Goal: Navigation & Orientation: Find specific page/section

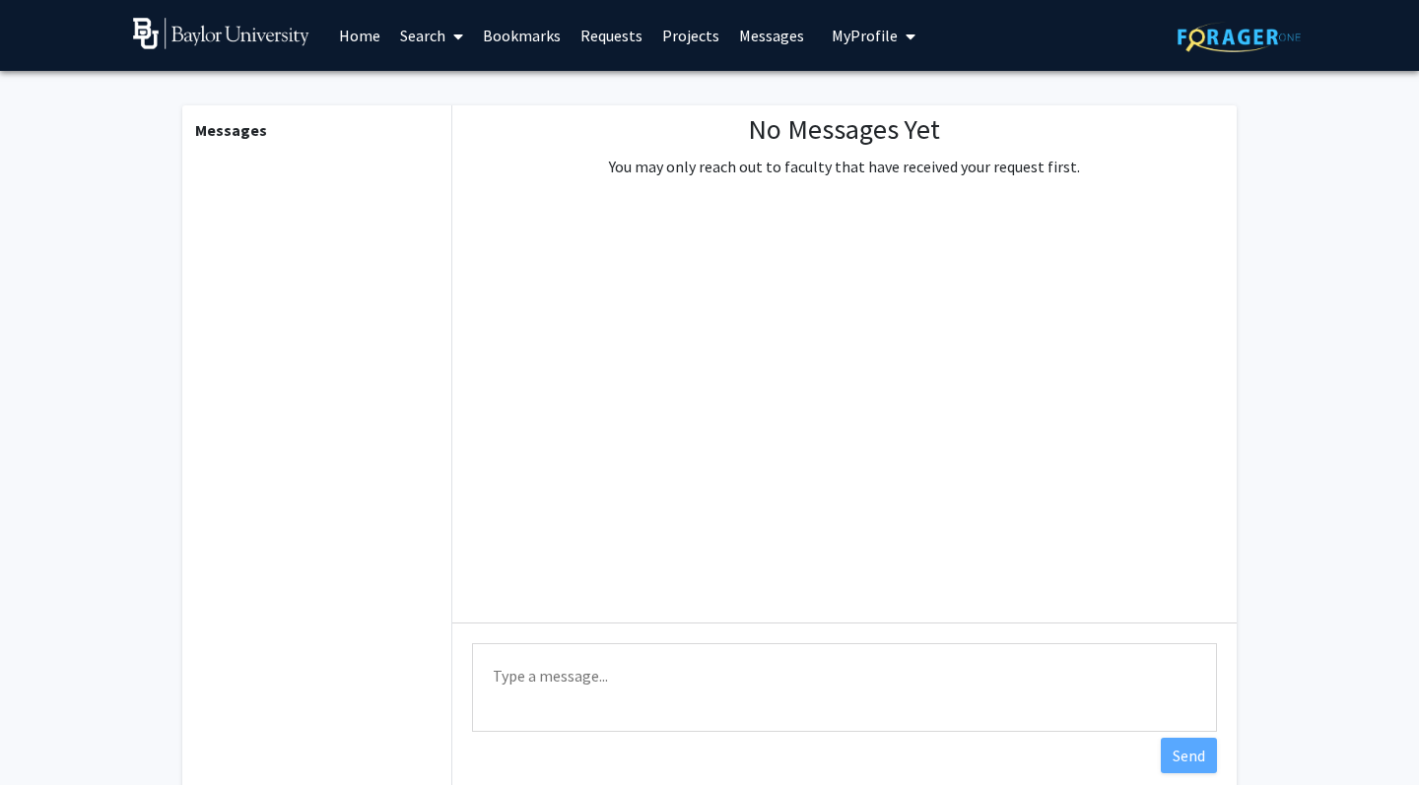
click at [622, 39] on link "Requests" at bounding box center [612, 35] width 82 height 69
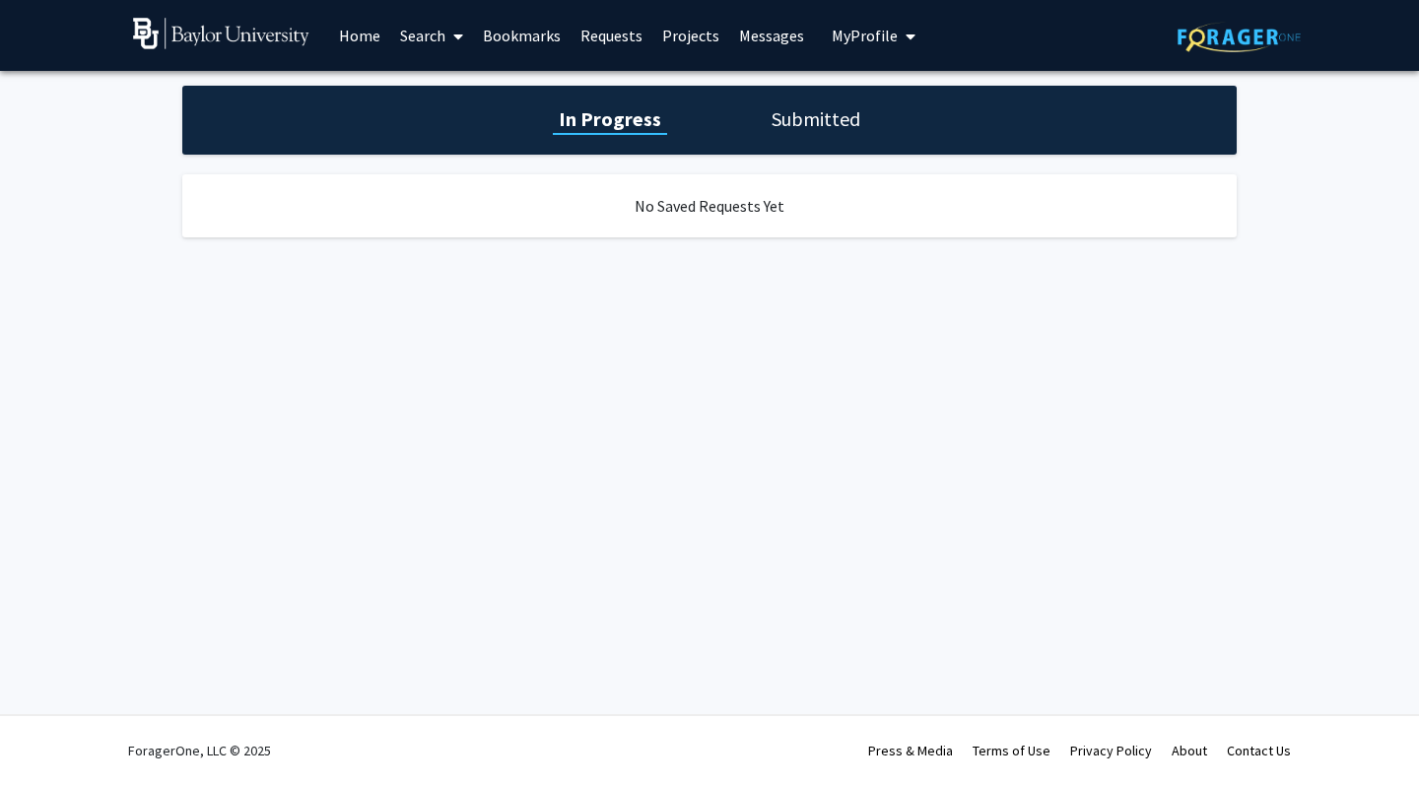
click at [770, 45] on link "Messages" at bounding box center [771, 35] width 85 height 69
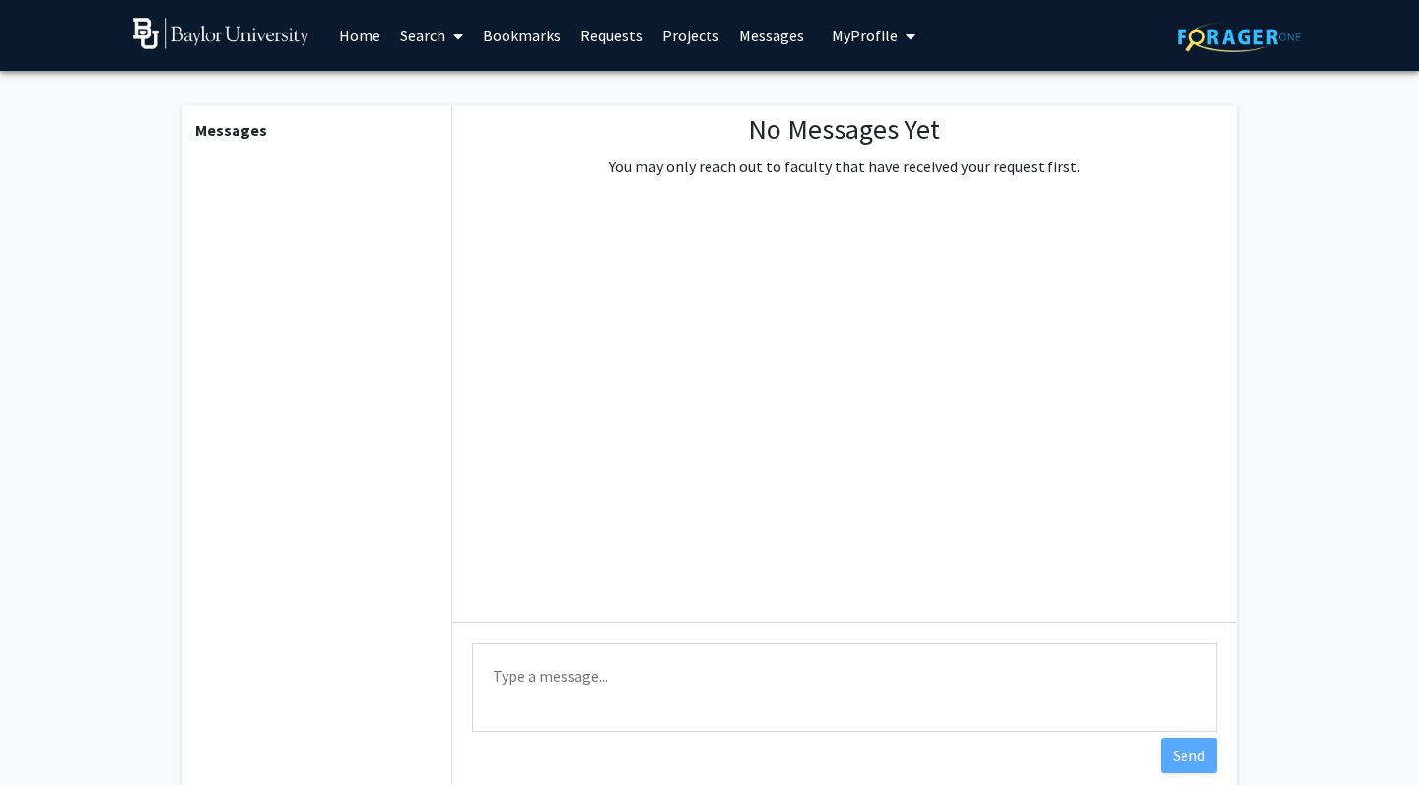
click at [743, 34] on link "Messages" at bounding box center [771, 35] width 85 height 69
click at [689, 36] on link "Projects" at bounding box center [690, 35] width 77 height 69
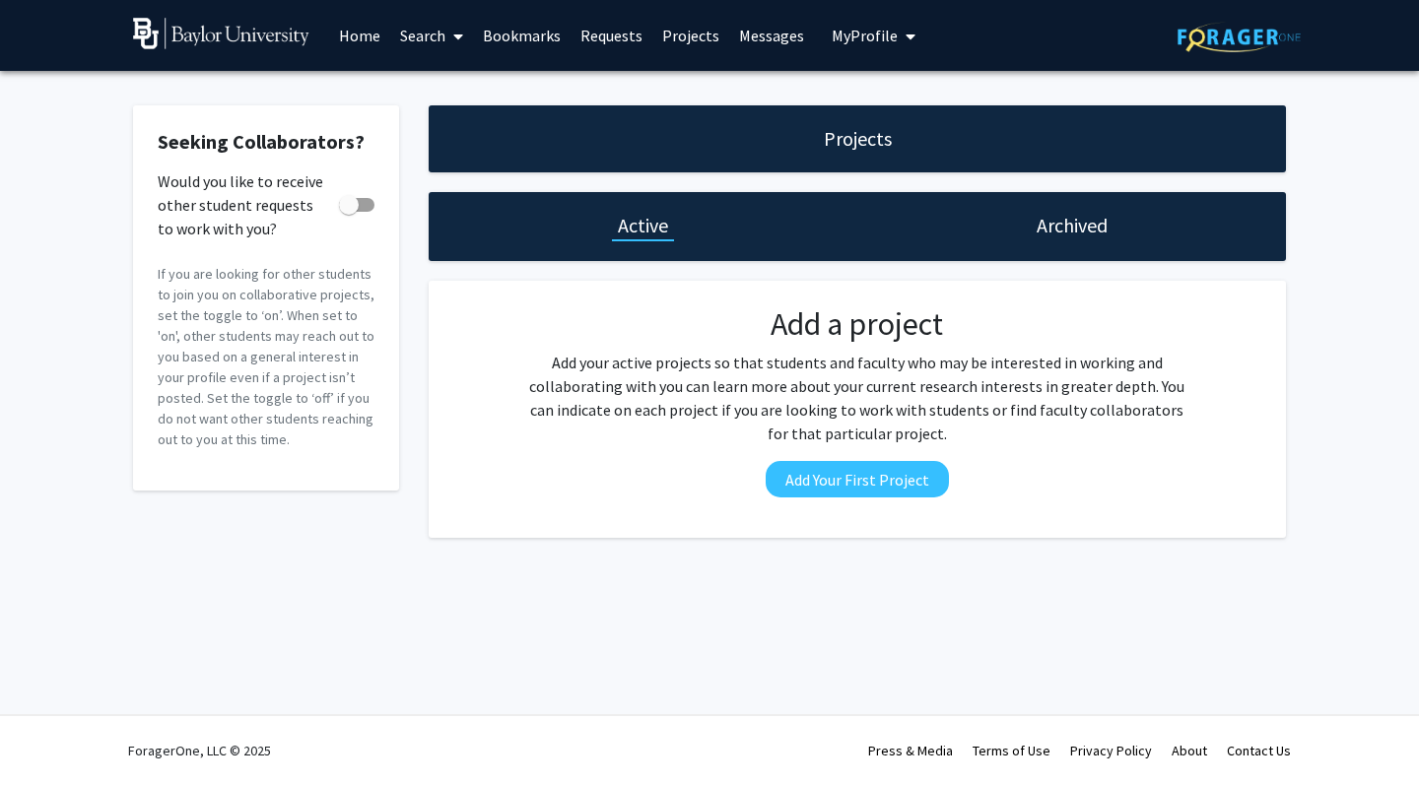
click at [634, 41] on link "Requests" at bounding box center [612, 35] width 82 height 69
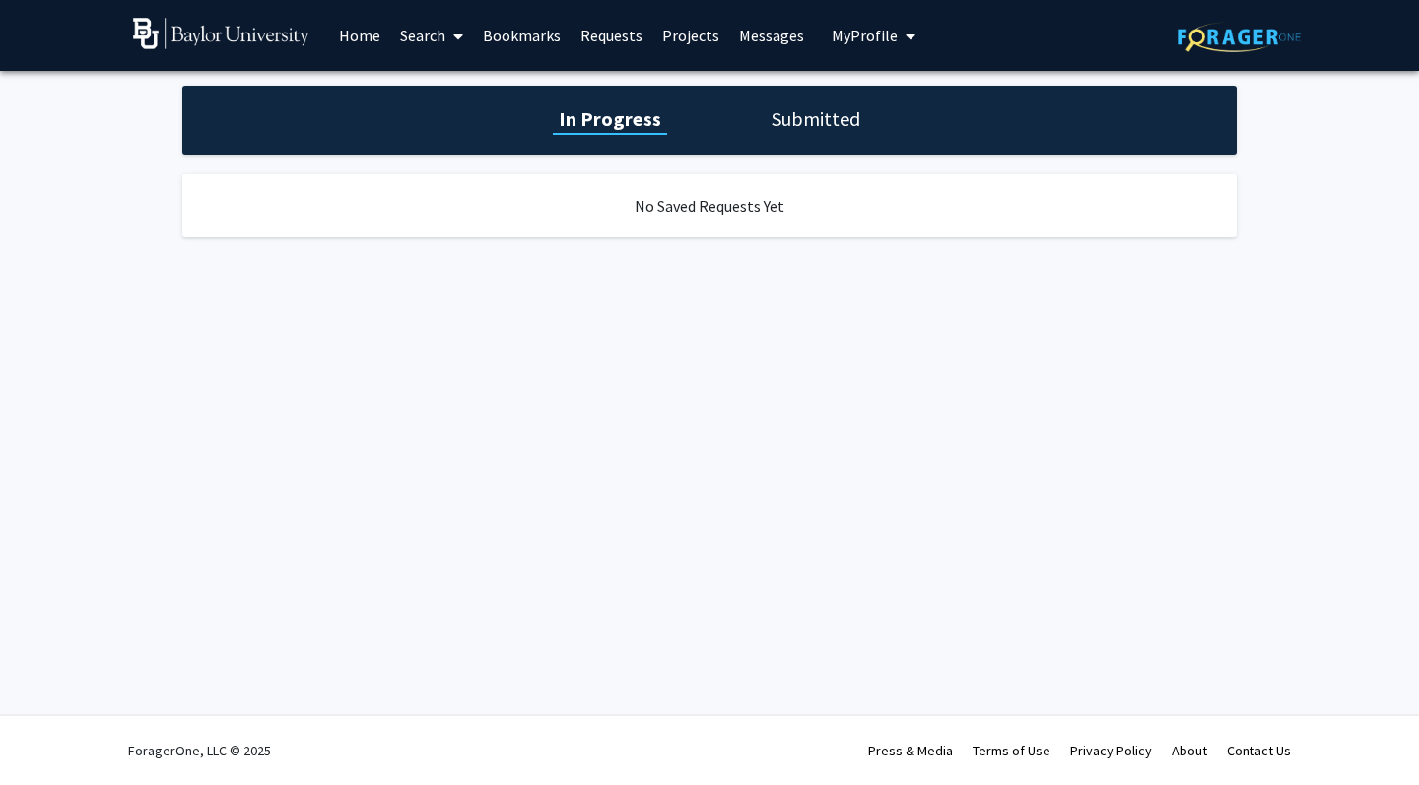
click at [586, 220] on div "No Saved Requests Yet" at bounding box center [709, 205] width 1054 height 63
click at [607, 31] on link "Requests" at bounding box center [612, 35] width 82 height 69
click at [876, 24] on button "My Profile" at bounding box center [874, 35] width 96 height 71
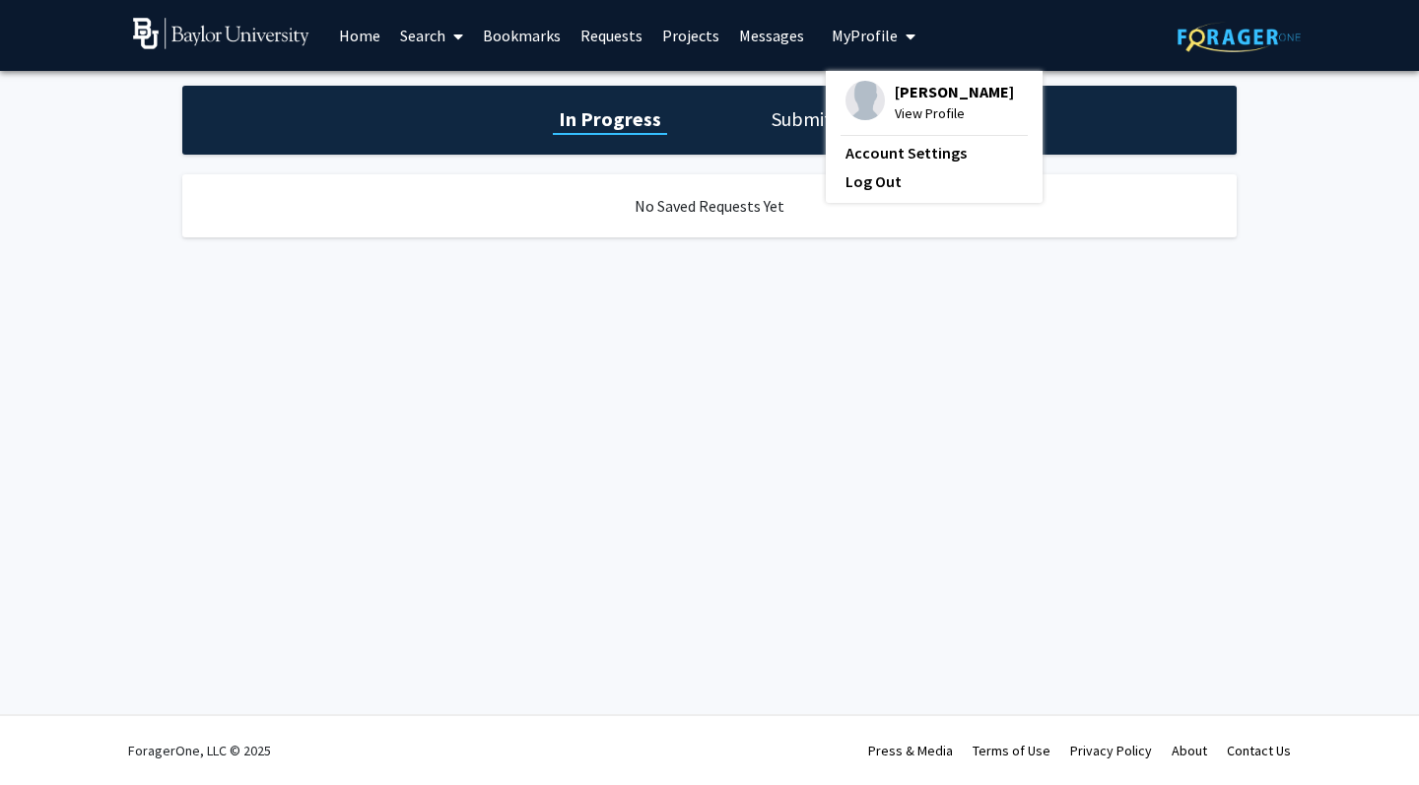
click at [370, 58] on link "Home" at bounding box center [359, 35] width 61 height 69
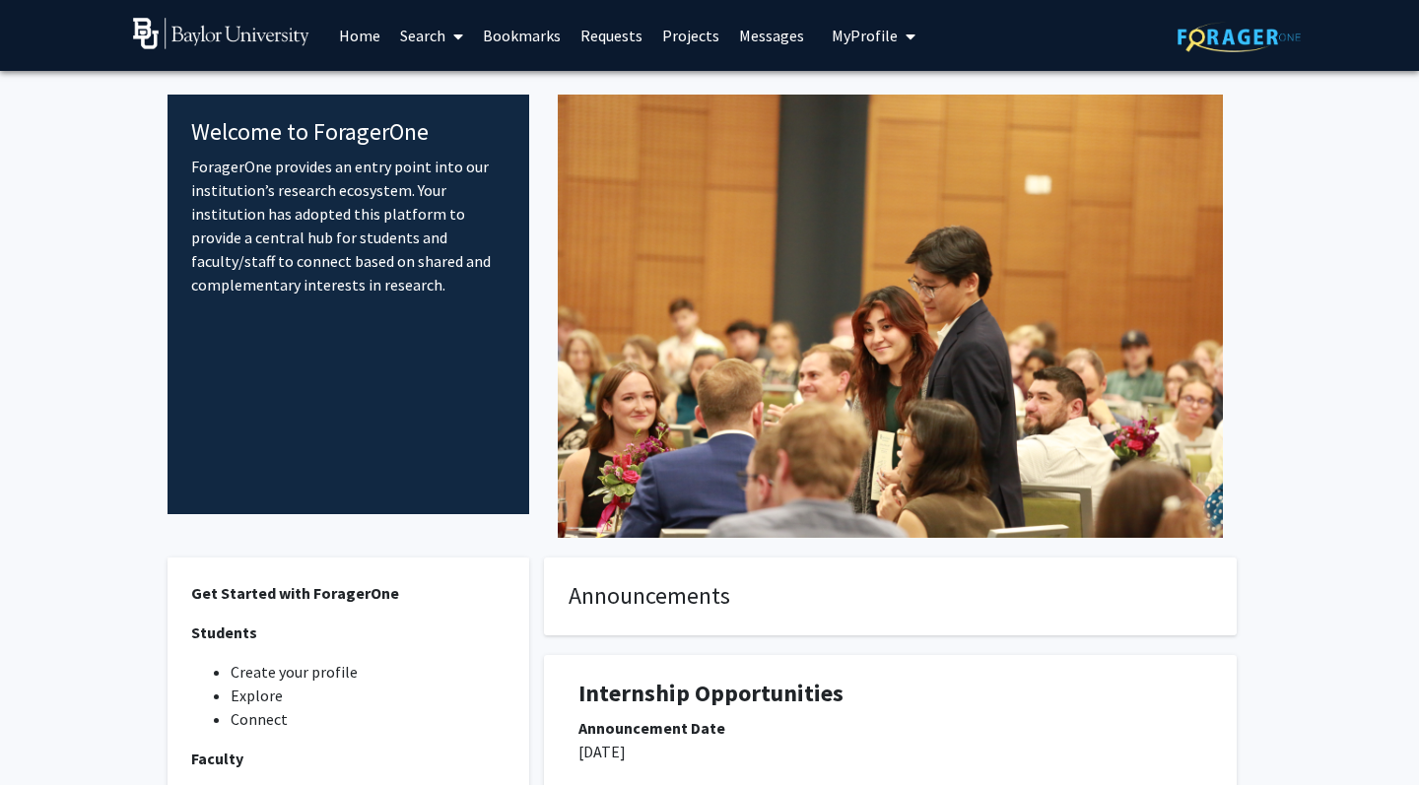
click at [426, 45] on link "Search" at bounding box center [431, 35] width 83 height 69
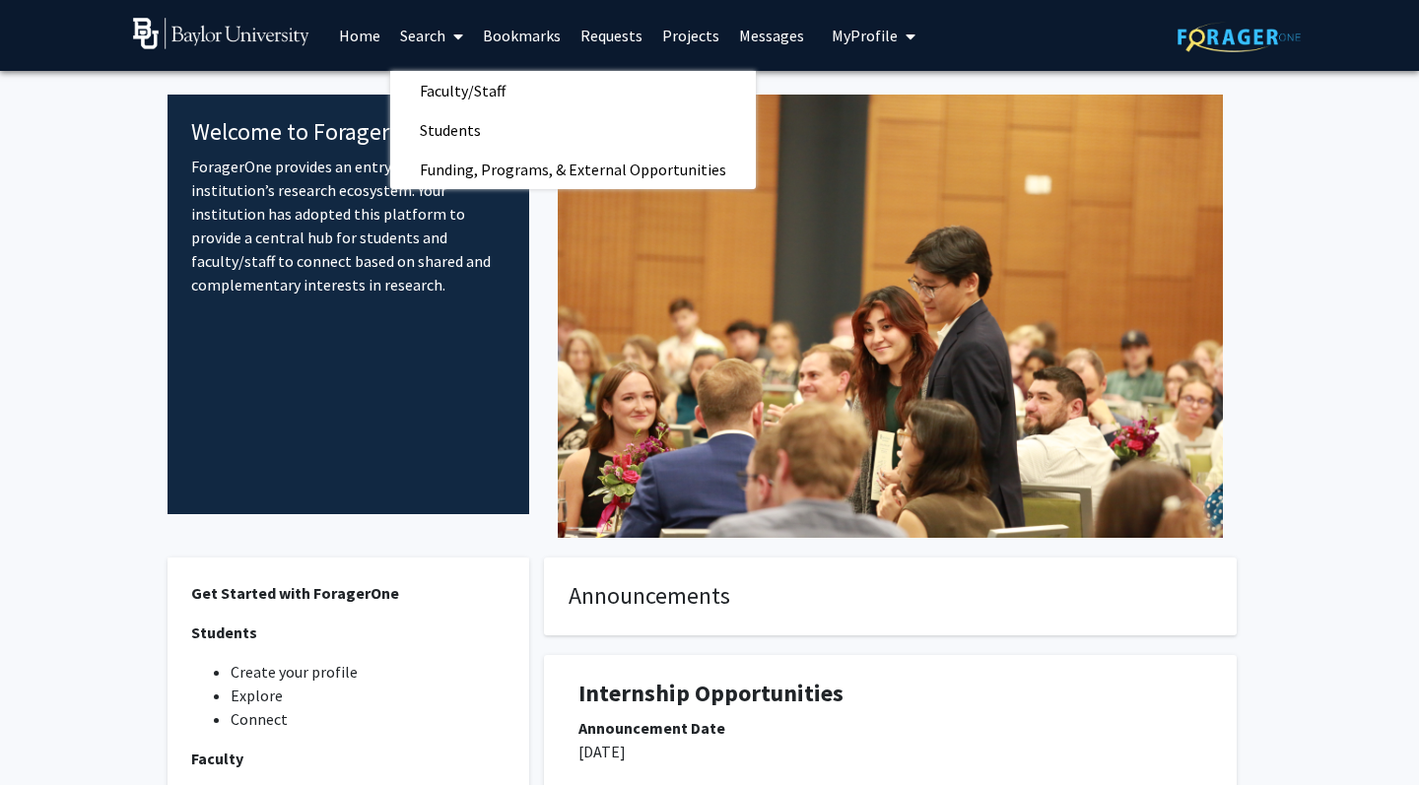
click at [602, 33] on link "Requests" at bounding box center [612, 35] width 82 height 69
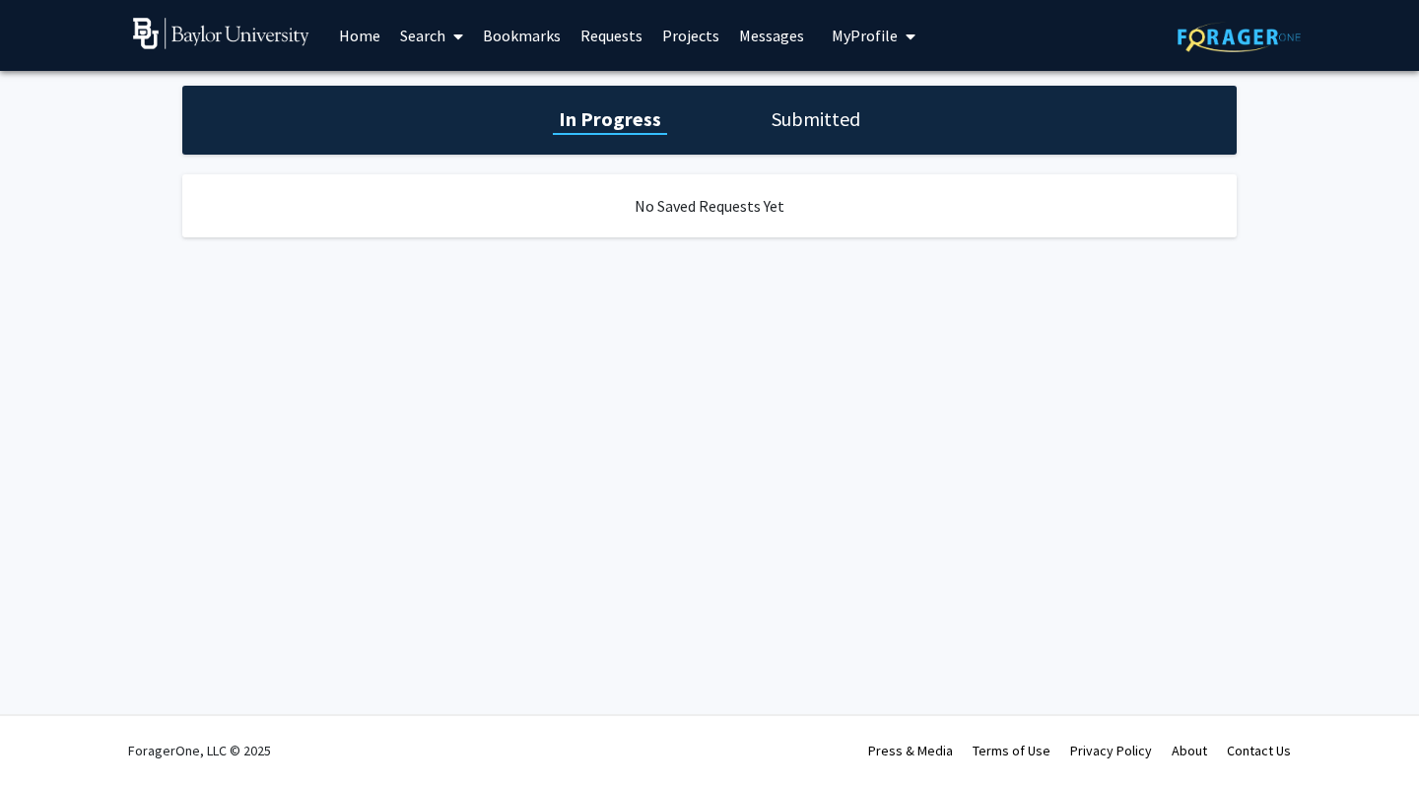
click at [666, 39] on link "Projects" at bounding box center [690, 35] width 77 height 69
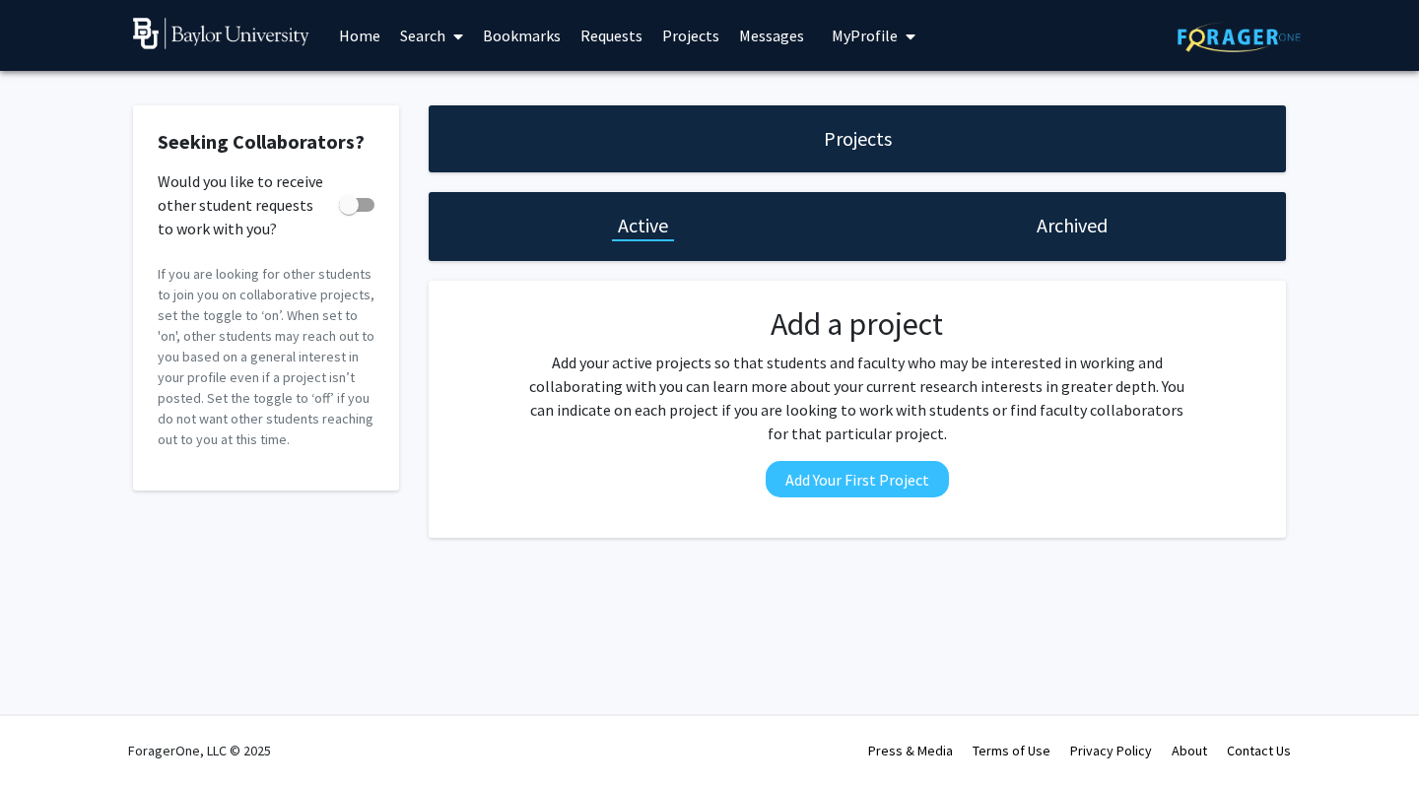
click at [755, 42] on link "Messages" at bounding box center [771, 35] width 85 height 69
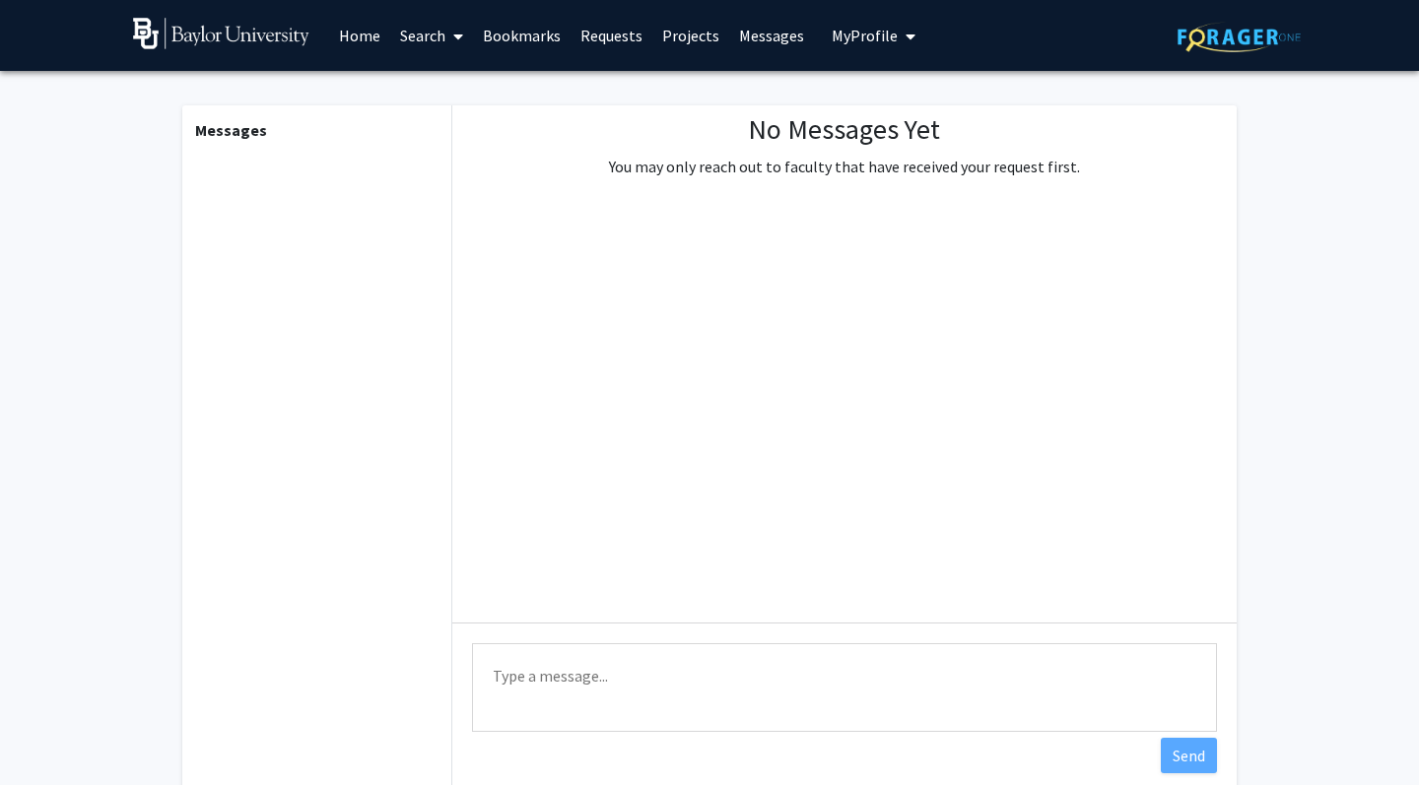
click at [847, 35] on span "My Profile" at bounding box center [865, 36] width 66 height 20
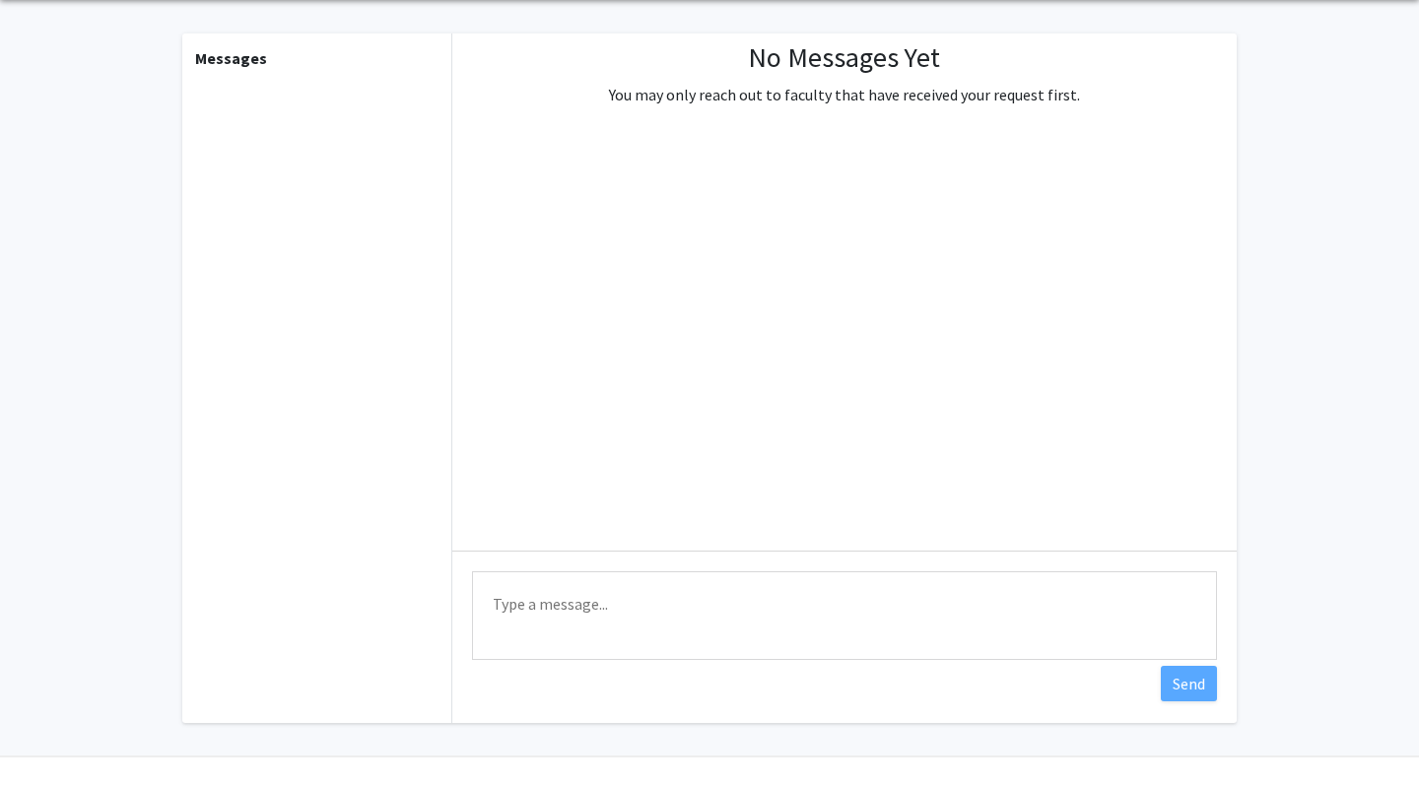
scroll to position [90, 0]
